Goal: Find specific page/section: Find specific page/section

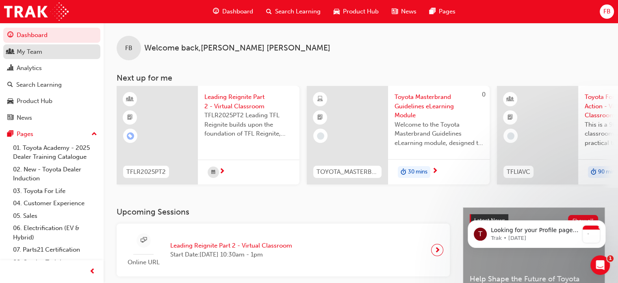
click at [39, 50] on div "My Team" at bounding box center [30, 51] width 26 height 9
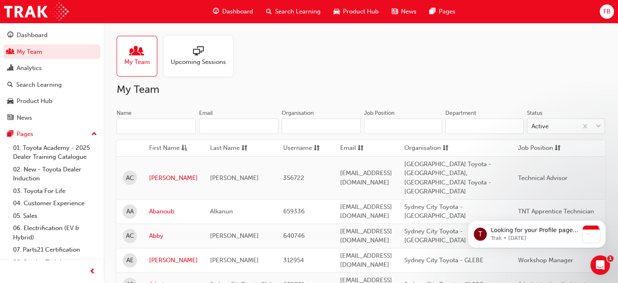
click at [169, 128] on input "Name" at bounding box center [156, 125] width 79 height 15
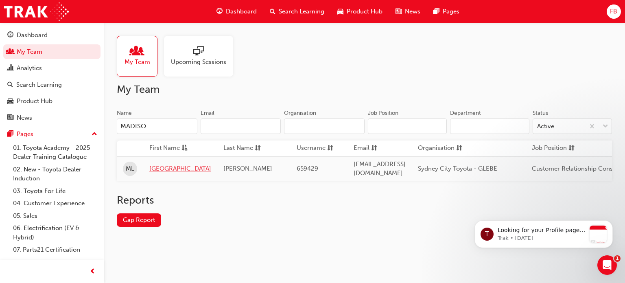
type input "MADISO"
click at [174, 165] on link "[GEOGRAPHIC_DATA]" at bounding box center [180, 168] width 62 height 9
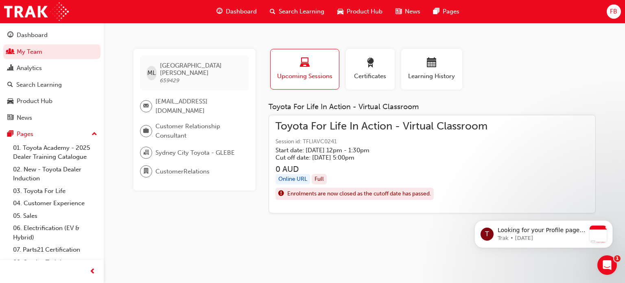
click at [369, 129] on span "Toyota For Life In Action - Virtual Classroom" at bounding box center [381, 126] width 212 height 9
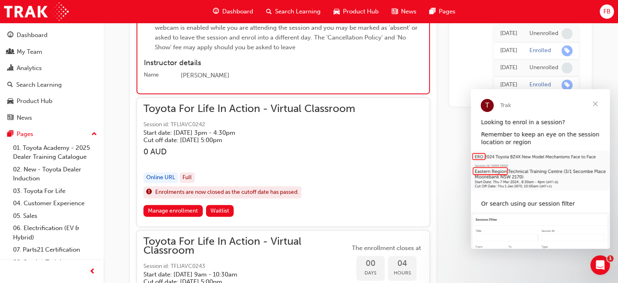
scroll to position [1143, 0]
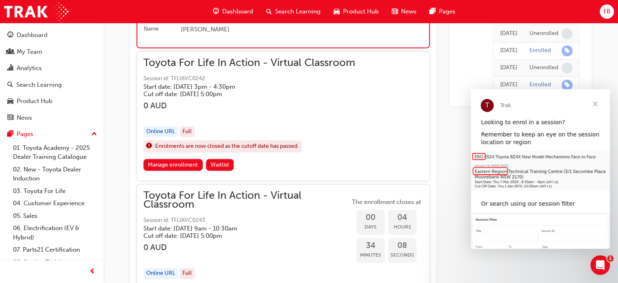
click at [295, 111] on div "button" at bounding box center [250, 114] width 212 height 9
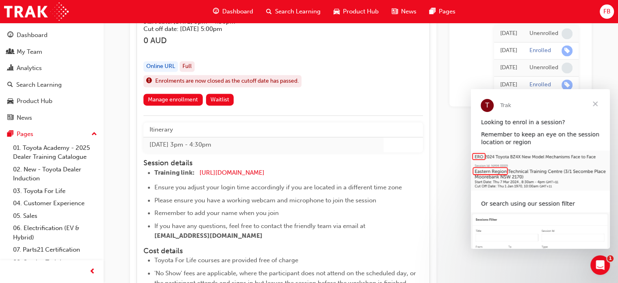
scroll to position [1184, 0]
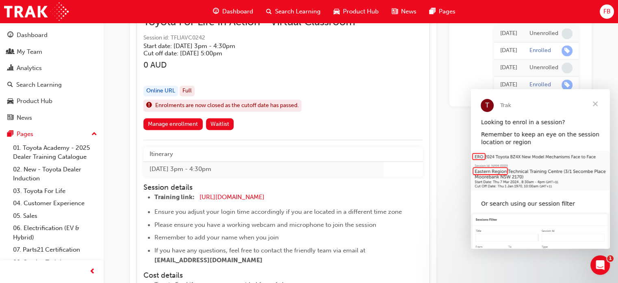
click at [601, 100] on span "Close" at bounding box center [595, 103] width 29 height 29
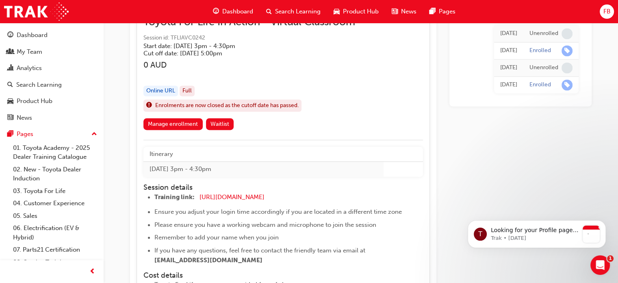
scroll to position [0, 0]
